Goal: Check status: Check status

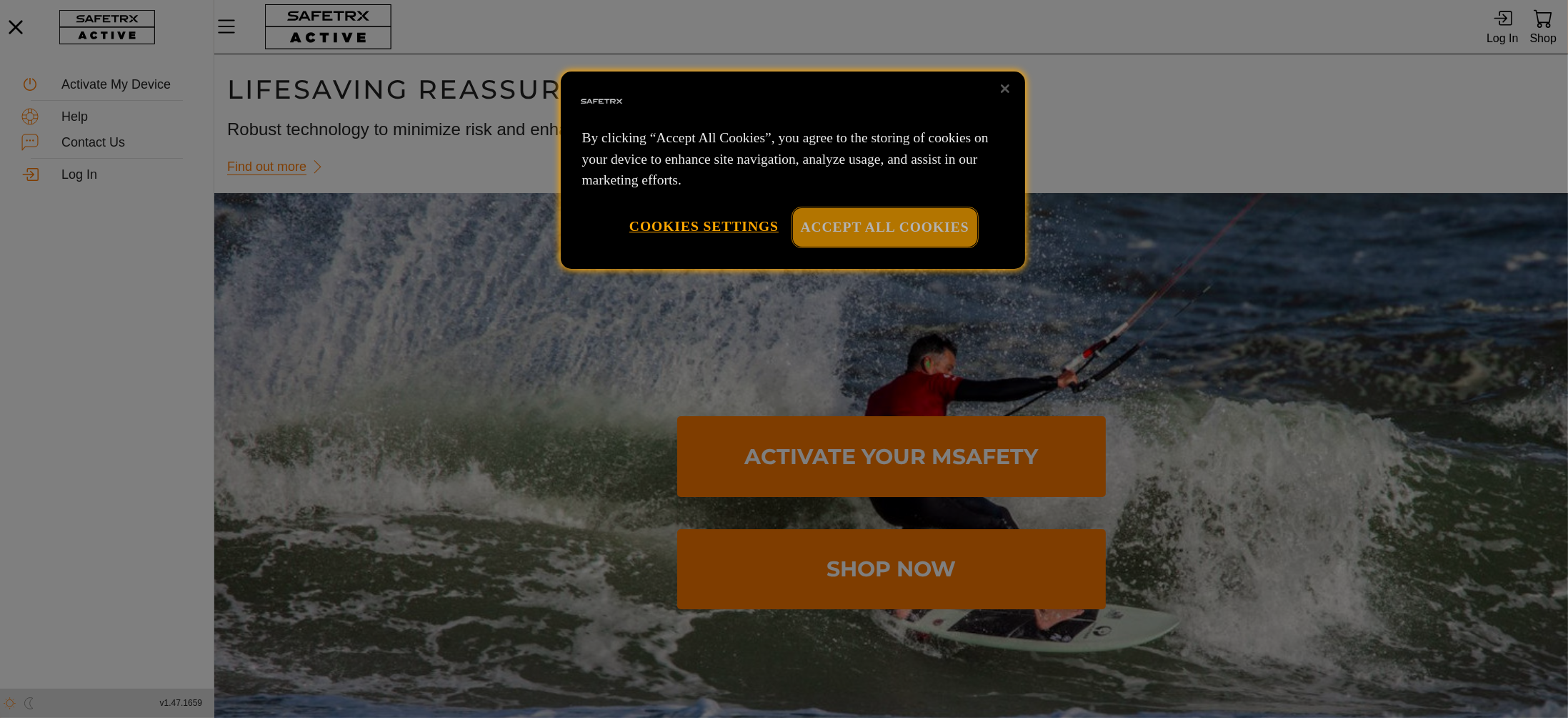
click at [903, 226] on button "Accept All Cookies" at bounding box center [885, 227] width 184 height 38
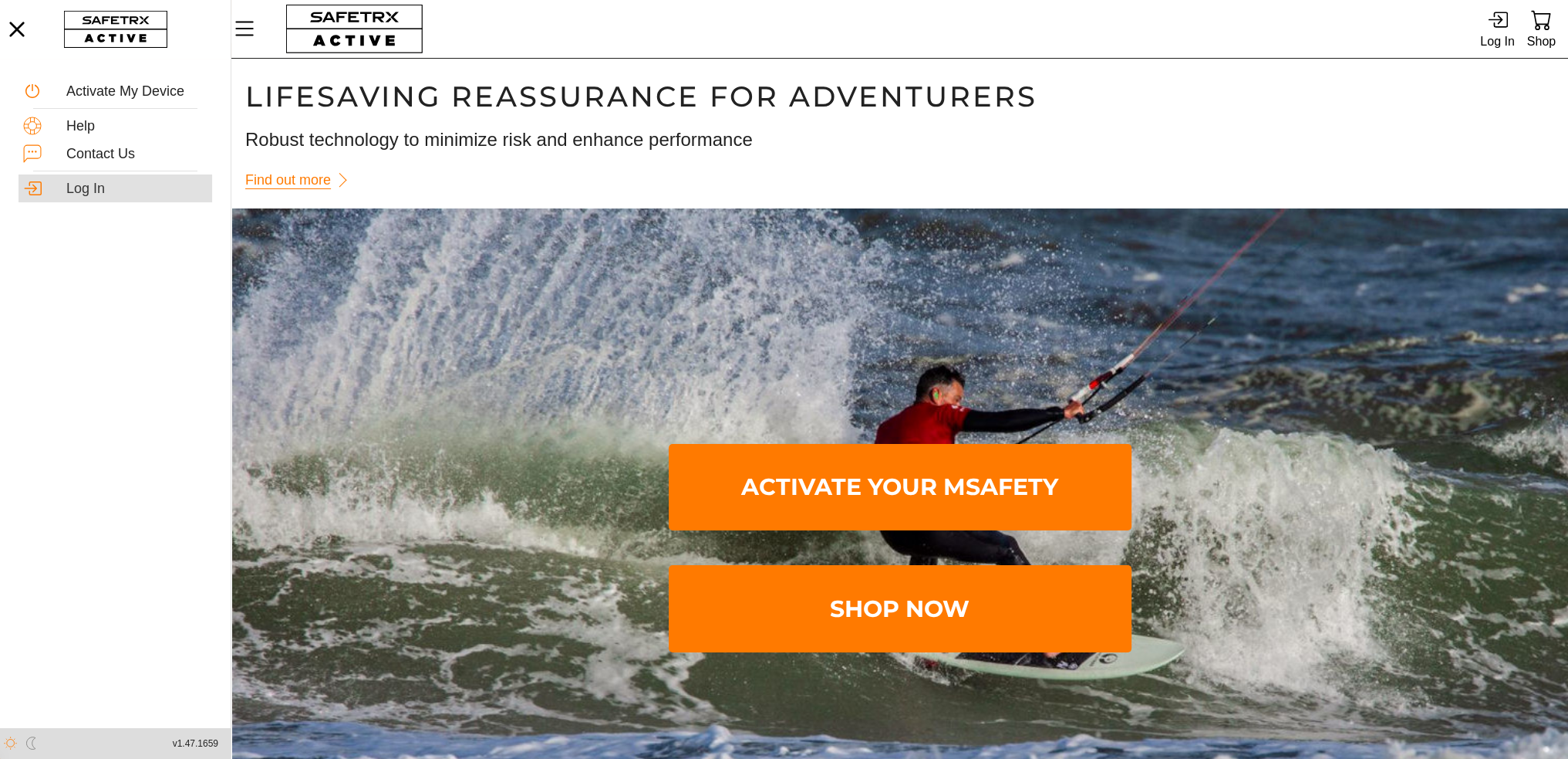
click at [82, 183] on div "Log In" at bounding box center [136, 189] width 141 height 17
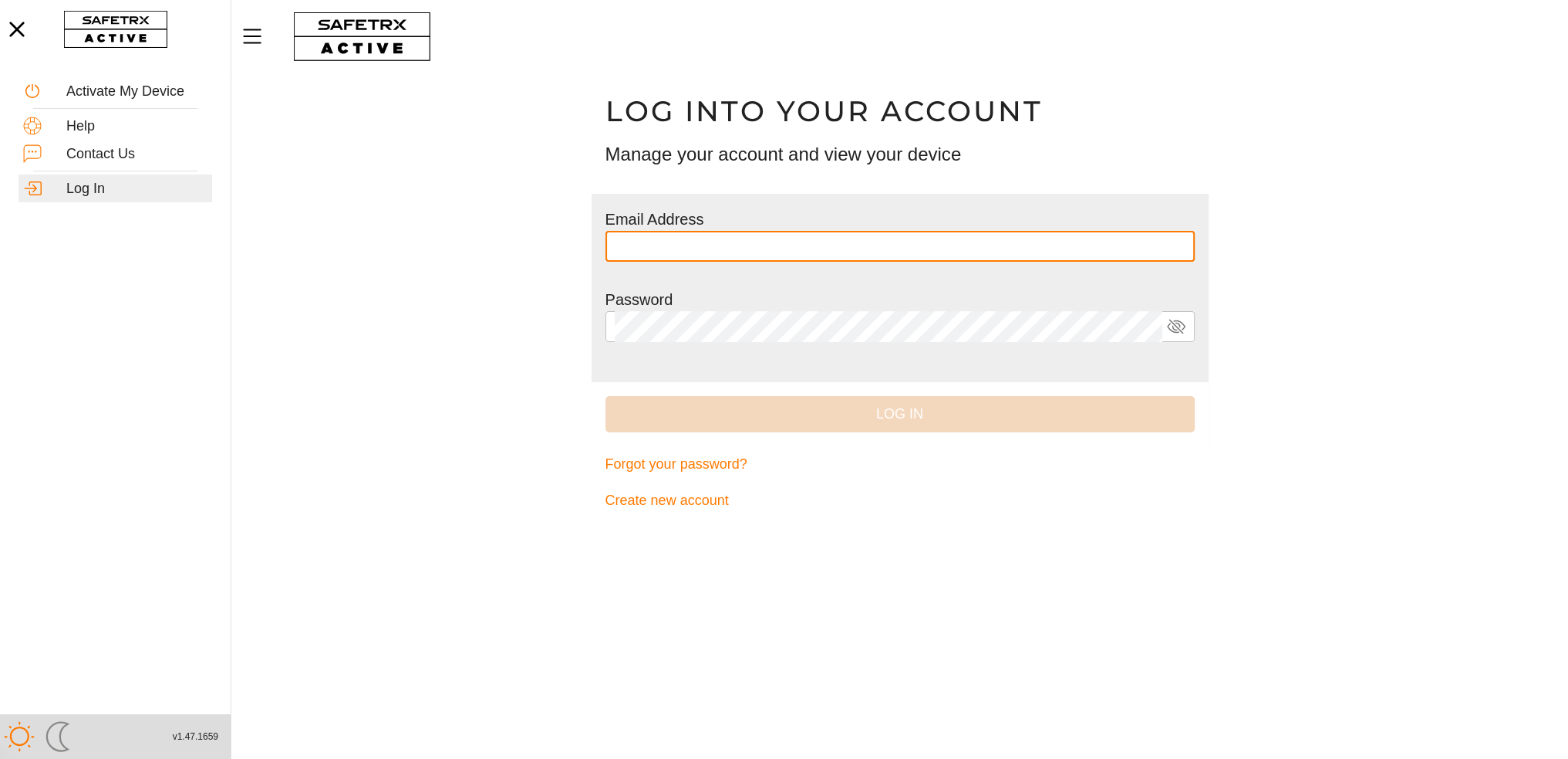
type input "**********"
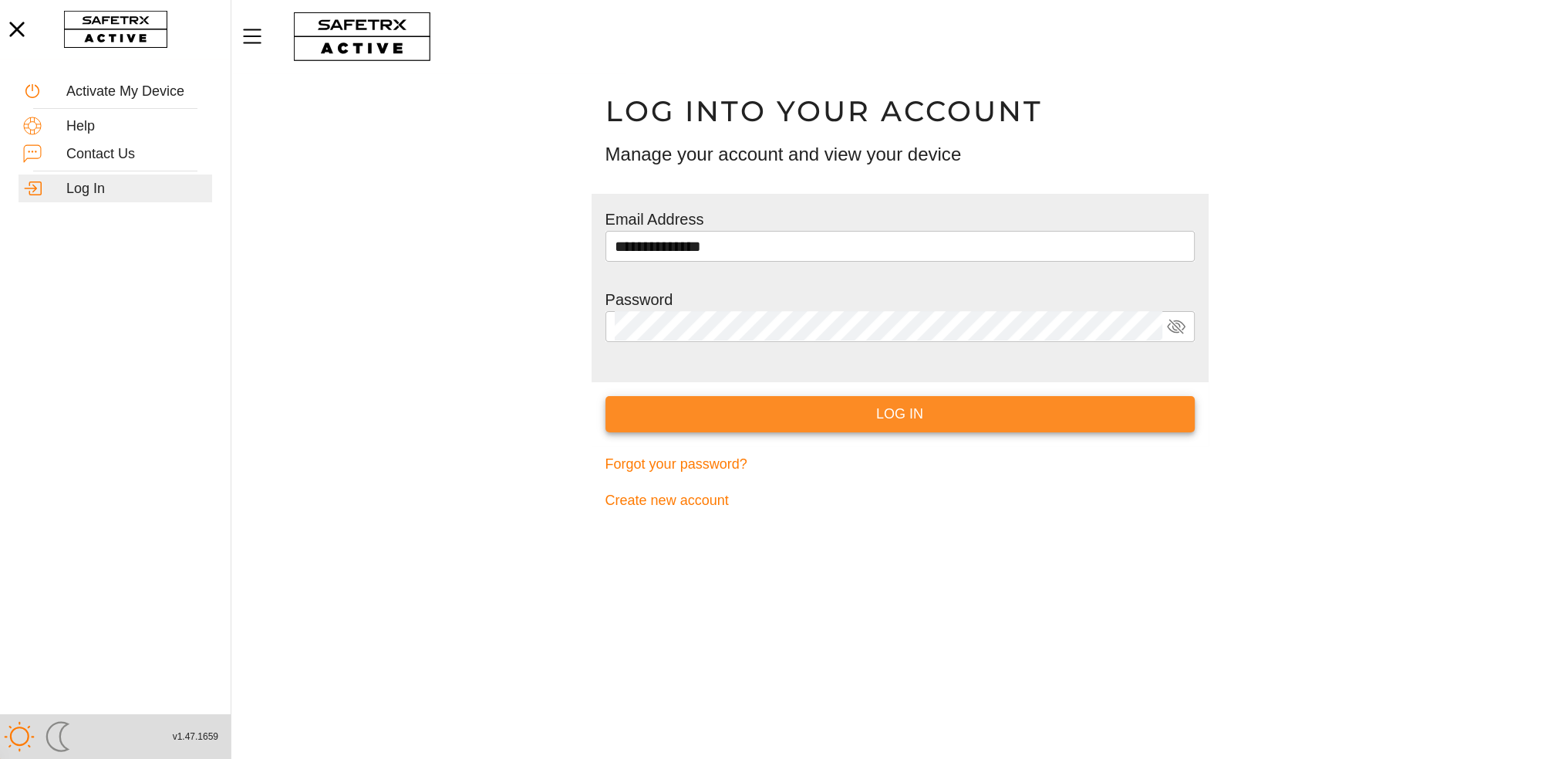
click at [924, 410] on span "Log In" at bounding box center [901, 414] width 565 height 24
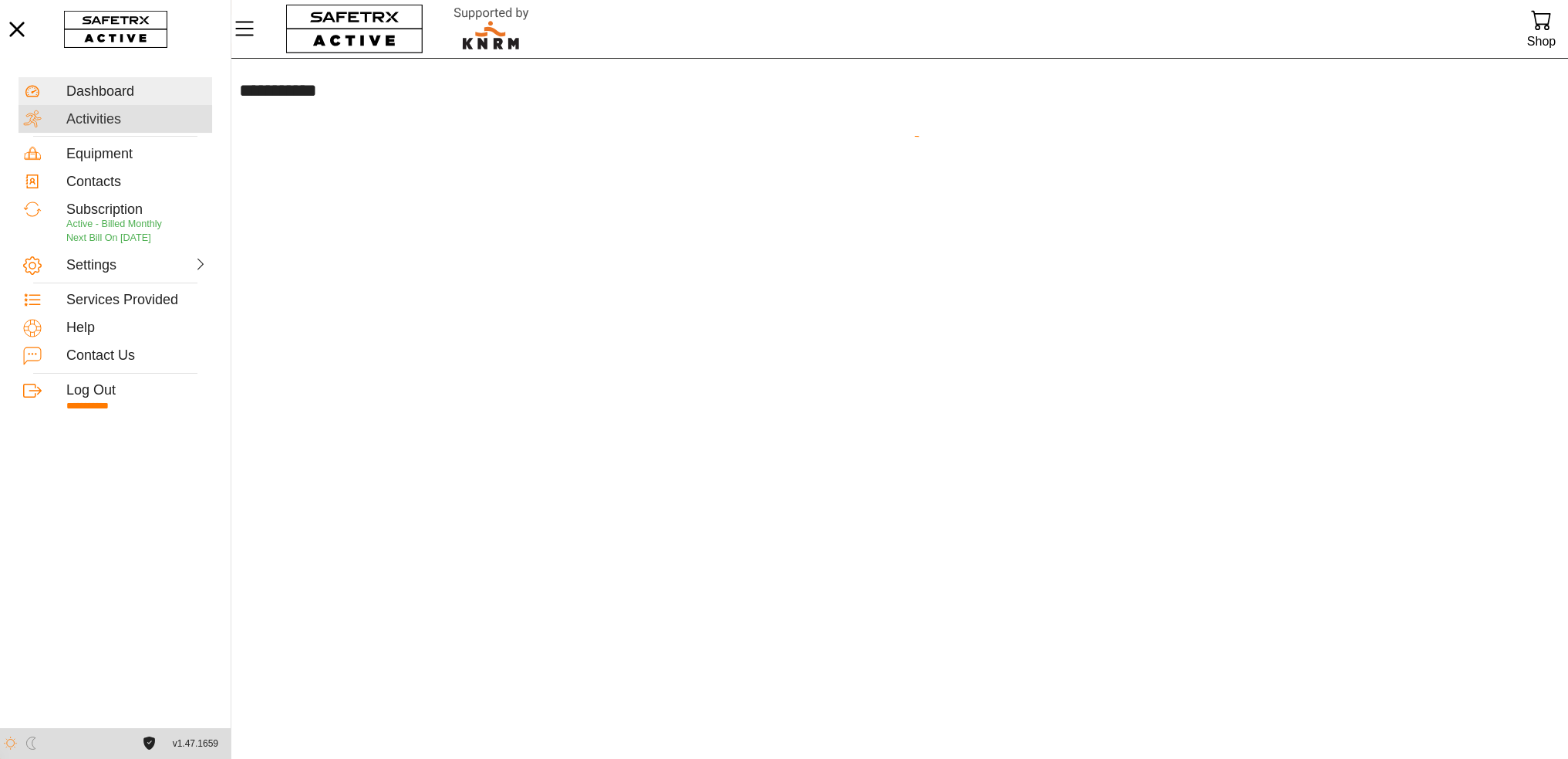
click at [115, 121] on div "Activities" at bounding box center [136, 120] width 141 height 17
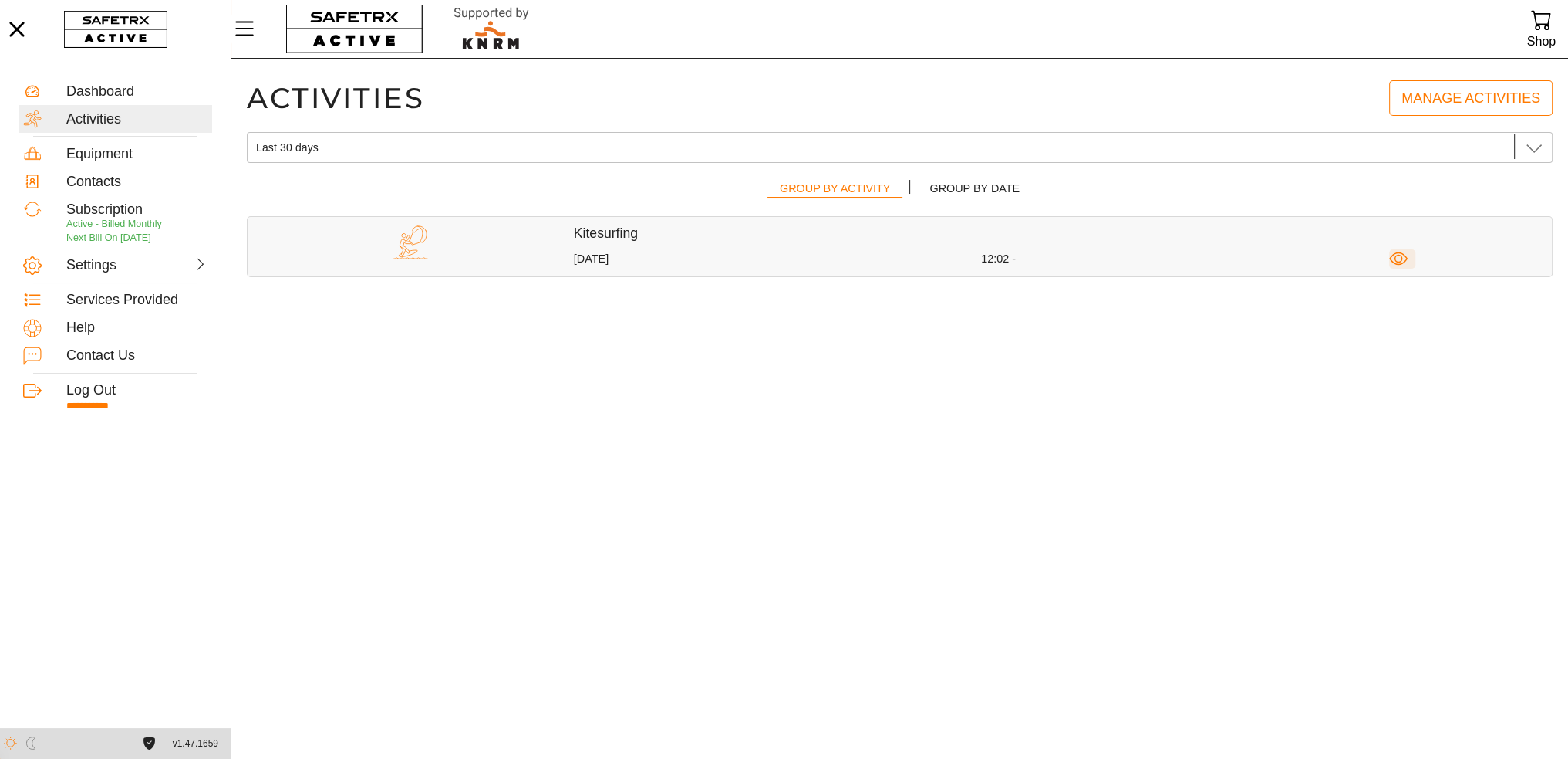
click at [1398, 260] on icon "button" at bounding box center [1399, 258] width 19 height 19
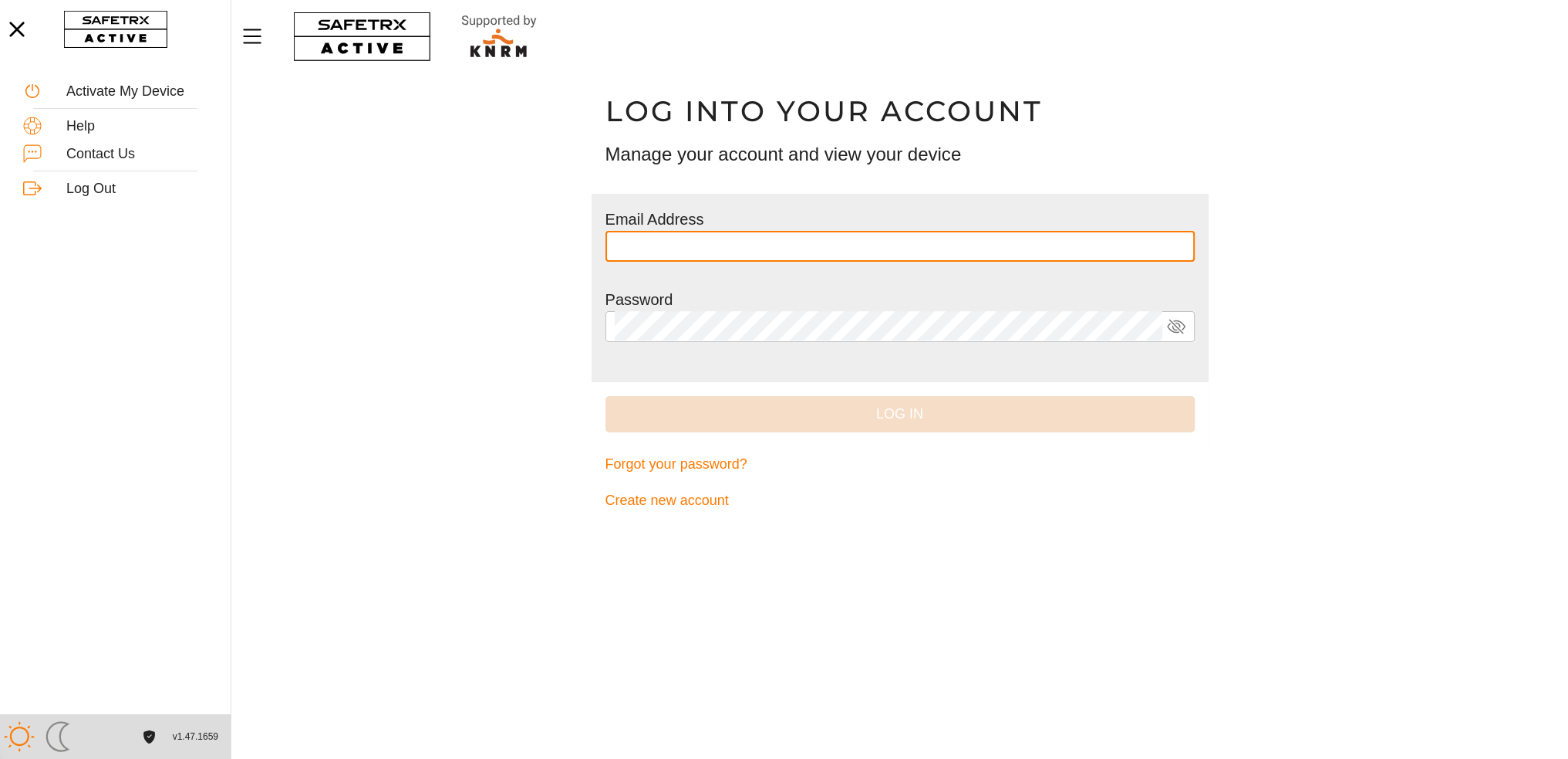
type input "**********"
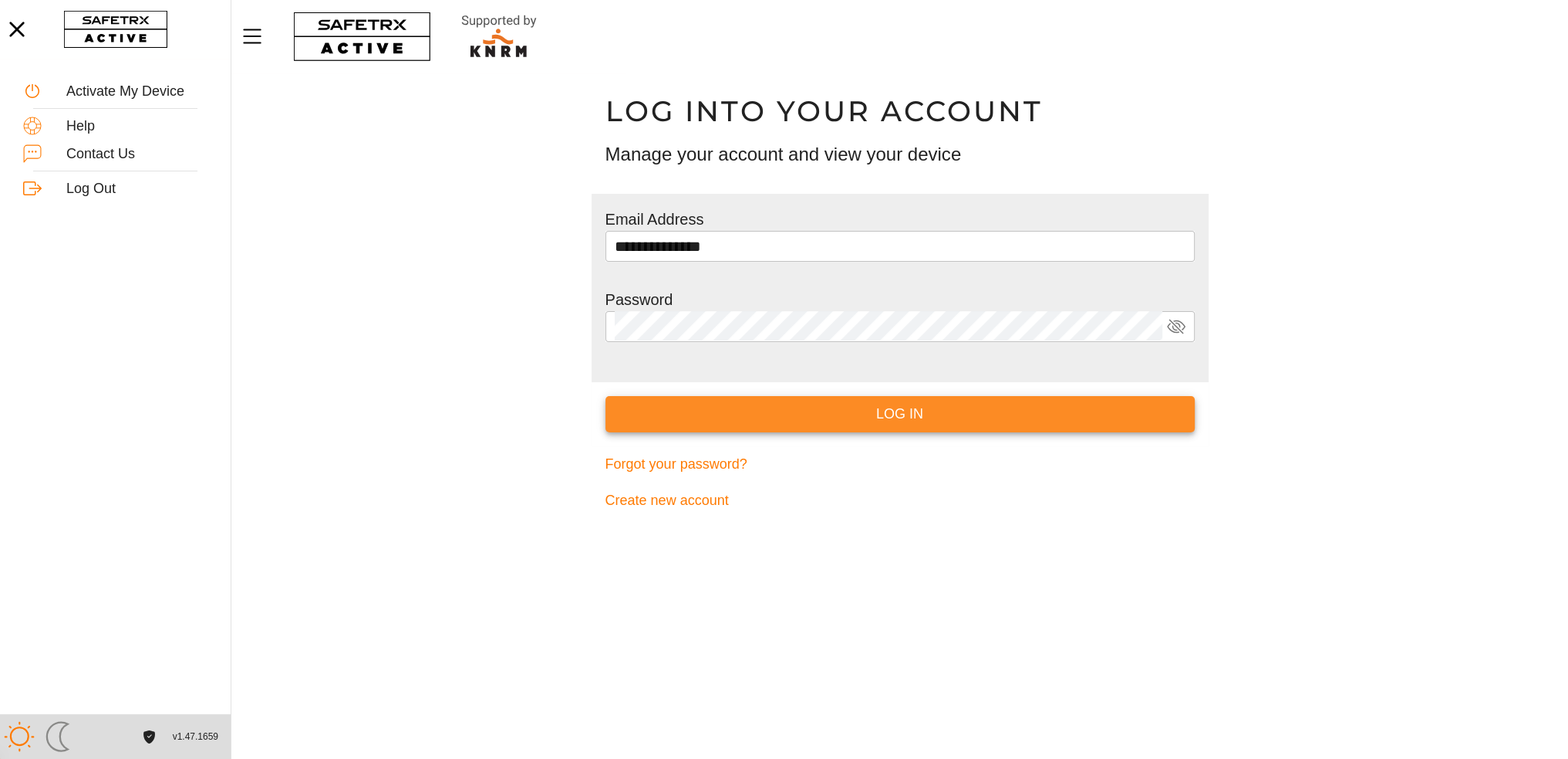
click at [910, 421] on span "Log In" at bounding box center [901, 414] width 565 height 24
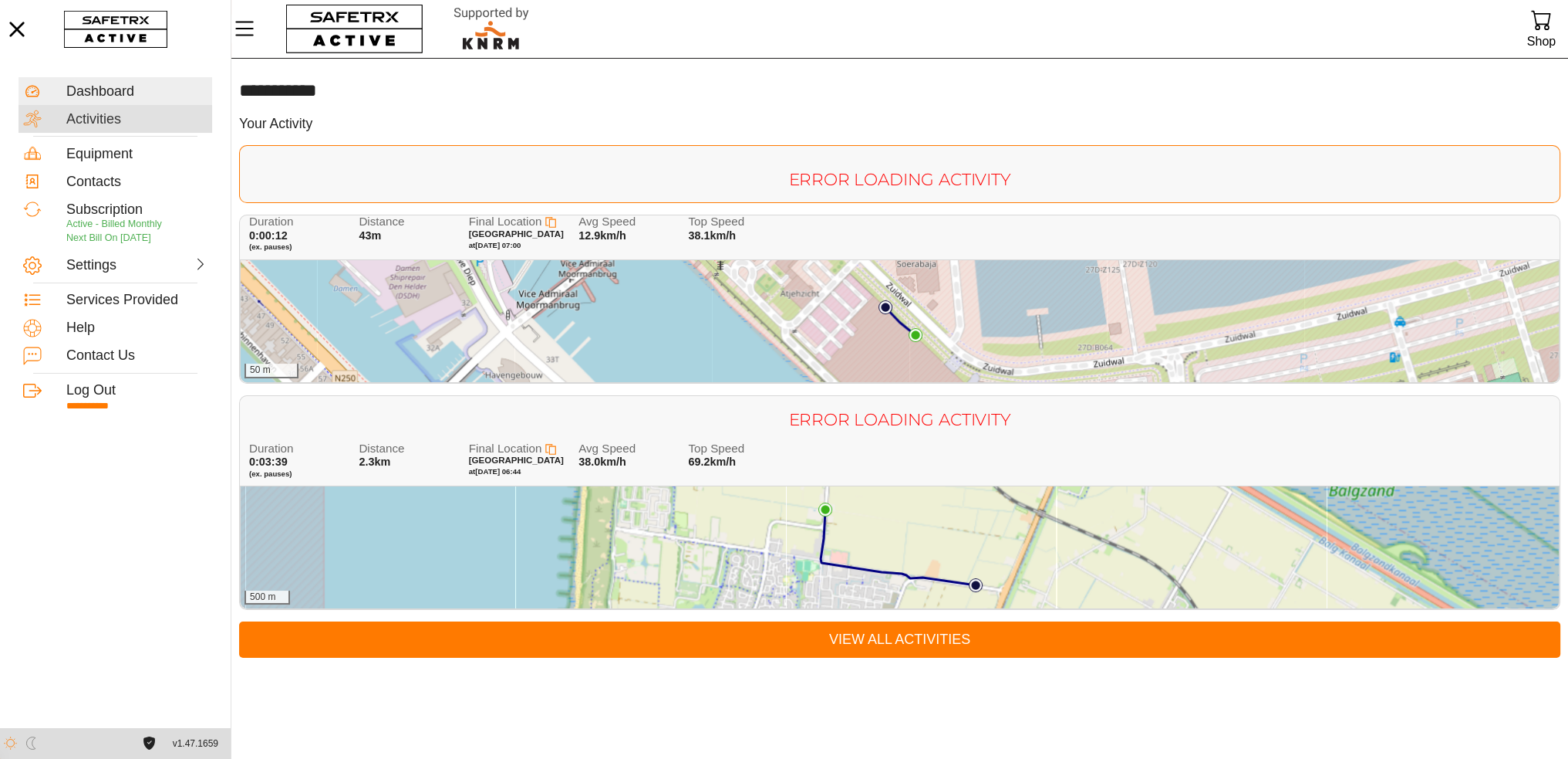
click at [114, 120] on div "Activities" at bounding box center [136, 120] width 141 height 17
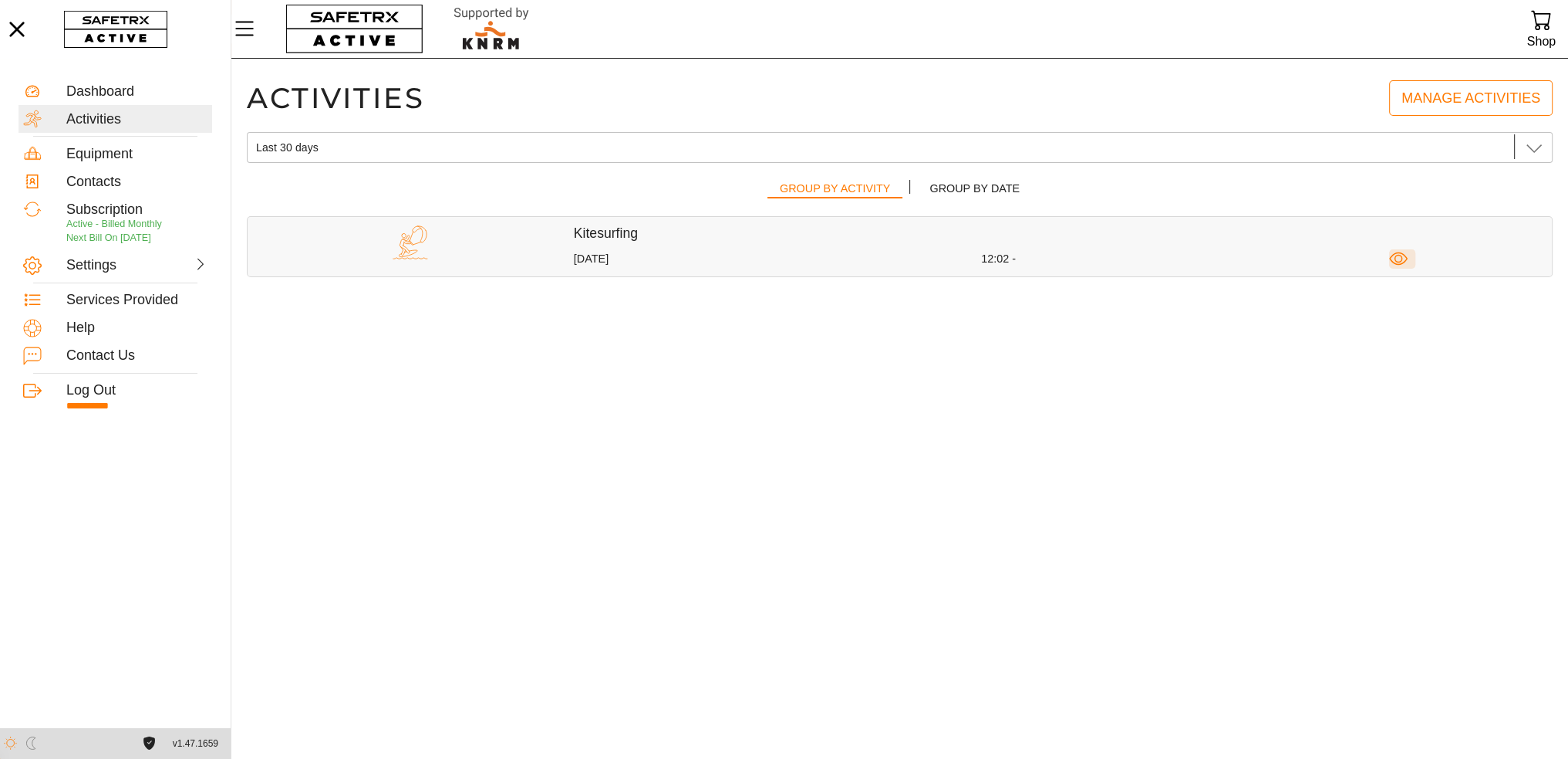
click at [1395, 263] on icon "button" at bounding box center [1399, 258] width 19 height 19
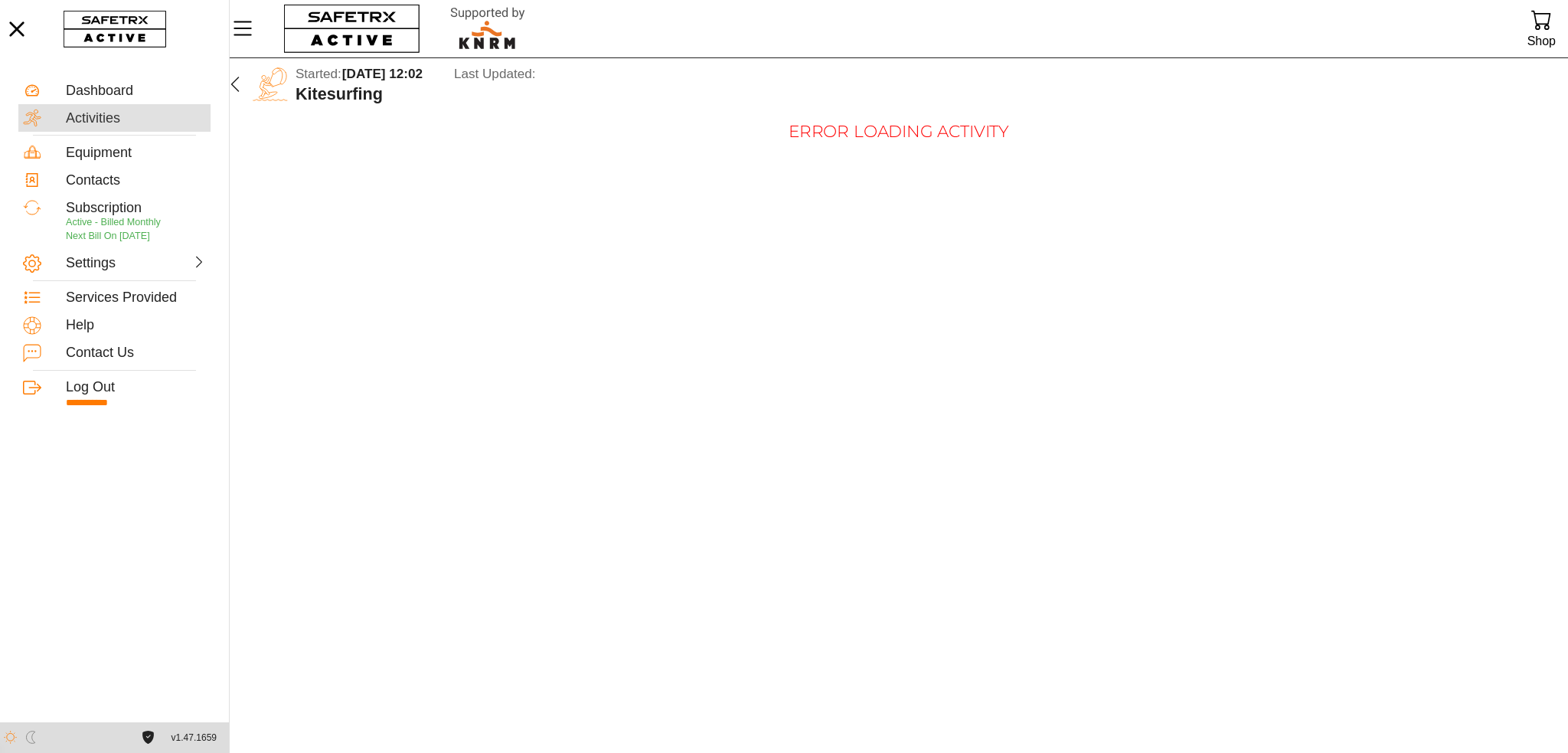
click at [63, 114] on div at bounding box center [44, 117] width 43 height 18
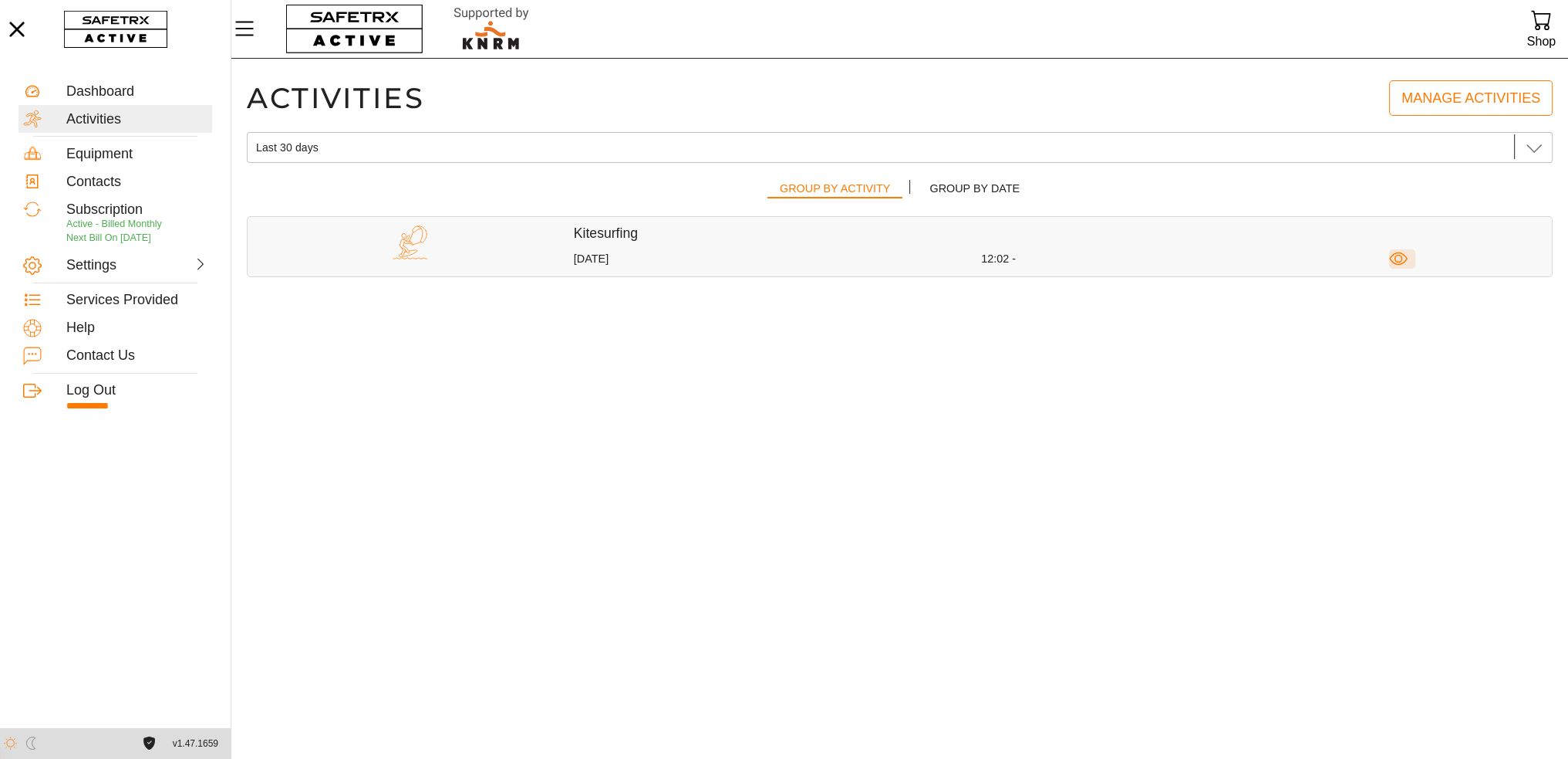
click at [1399, 261] on icon "button" at bounding box center [1399, 258] width 19 height 19
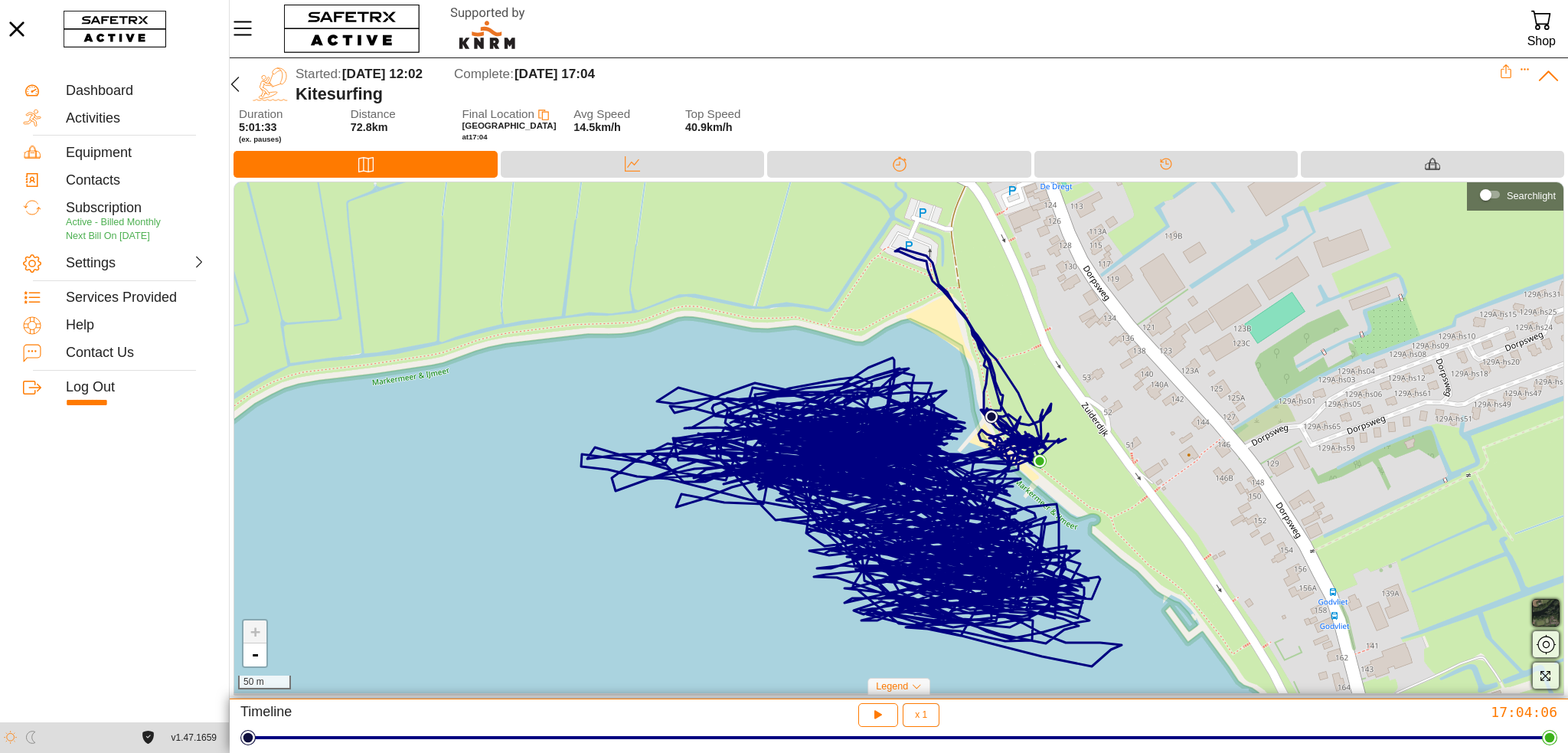
click at [989, 416] on img at bounding box center [991, 417] width 13 height 13
click at [1035, 458] on img at bounding box center [1040, 460] width 13 height 13
click at [1104, 483] on div "End Location × + - 50 m" at bounding box center [899, 438] width 1330 height 511
